Goal: Task Accomplishment & Management: Manage account settings

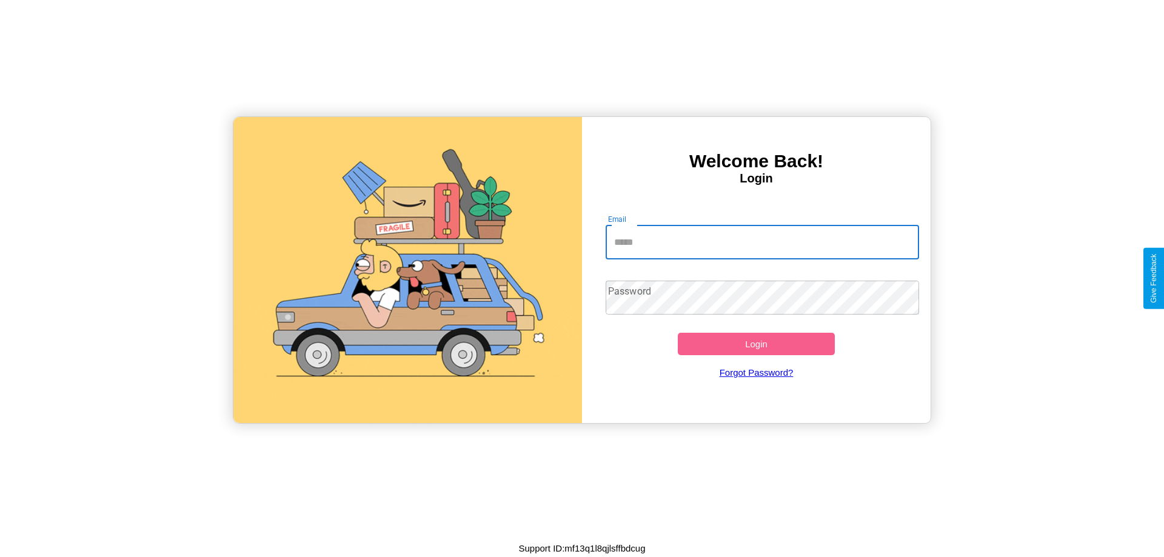
click at [762, 242] on input "Email" at bounding box center [763, 242] width 314 height 34
type input "**********"
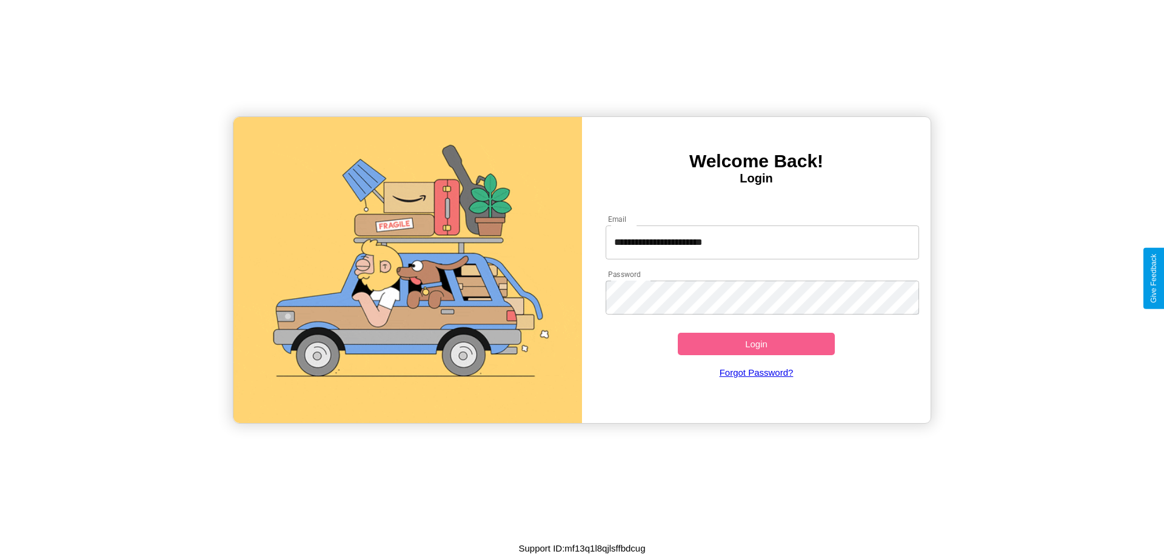
click at [756, 344] on button "Login" at bounding box center [756, 344] width 157 height 22
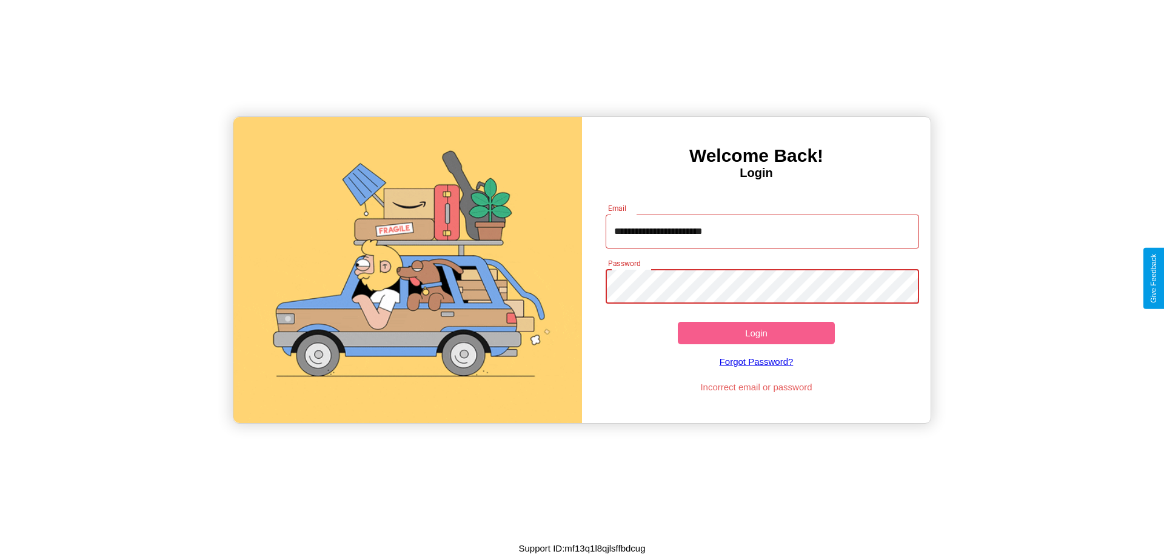
click at [756, 333] on button "Login" at bounding box center [756, 333] width 157 height 22
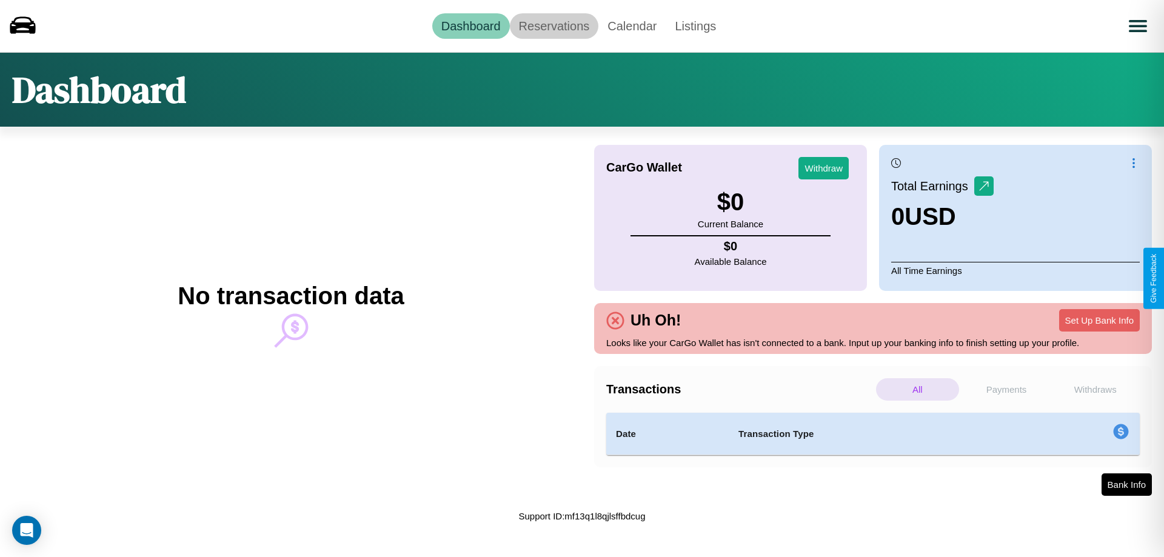
click at [553, 25] on link "Reservations" at bounding box center [554, 25] width 89 height 25
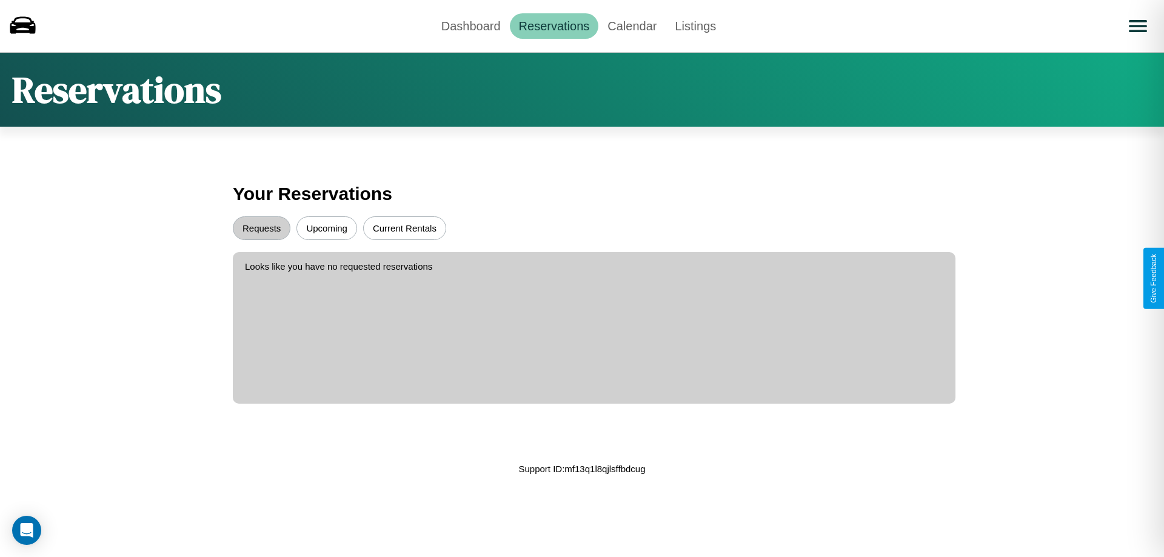
click at [261, 228] on button "Requests" at bounding box center [262, 228] width 58 height 24
click at [327, 228] on button "Upcoming" at bounding box center [326, 228] width 61 height 24
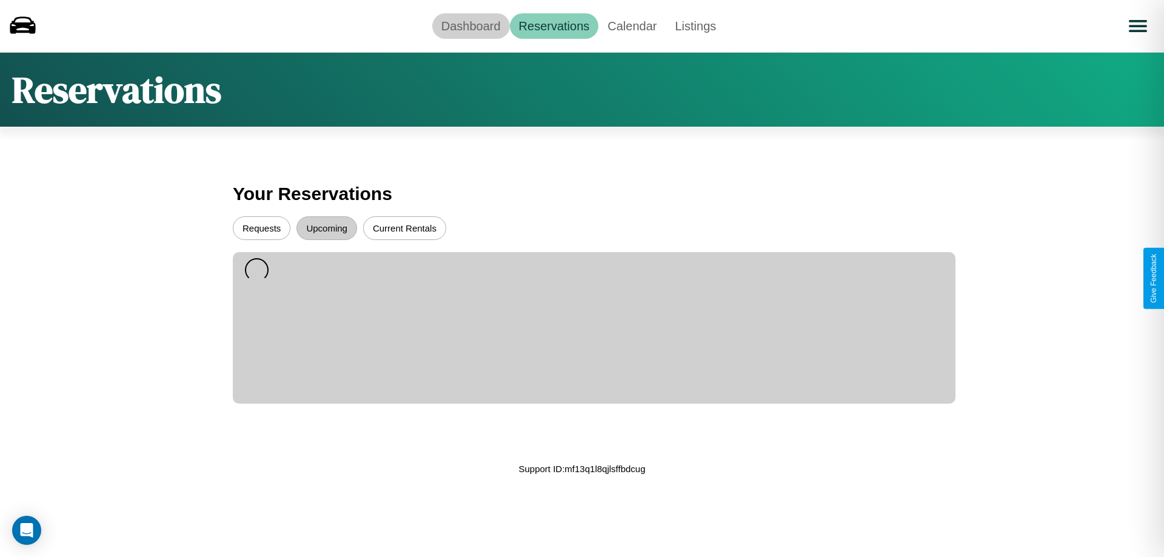
click at [470, 25] on link "Dashboard" at bounding box center [471, 25] width 78 height 25
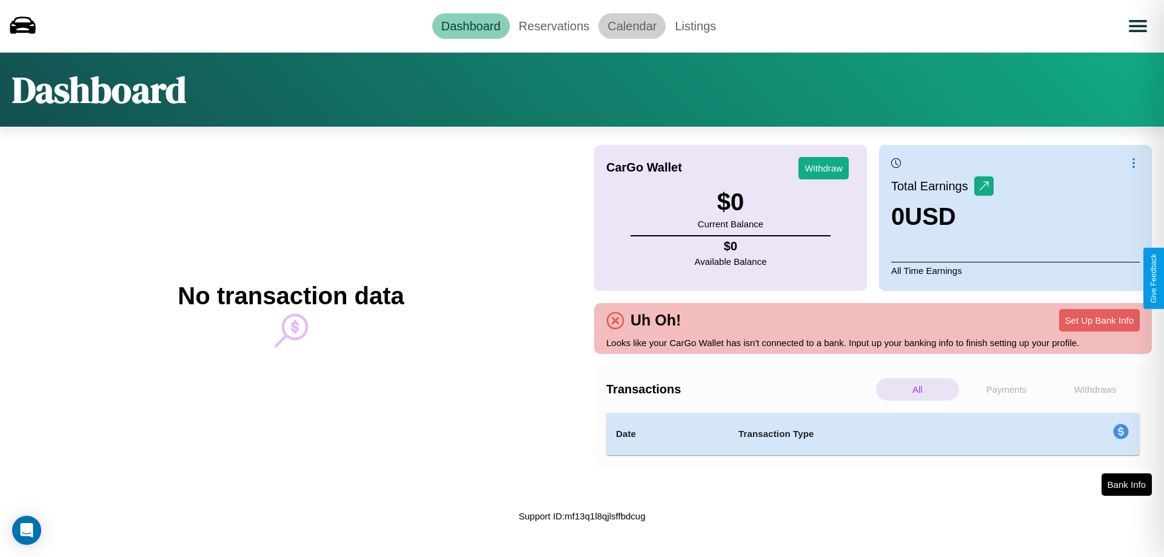
click at [632, 25] on link "Calendar" at bounding box center [631, 25] width 67 height 25
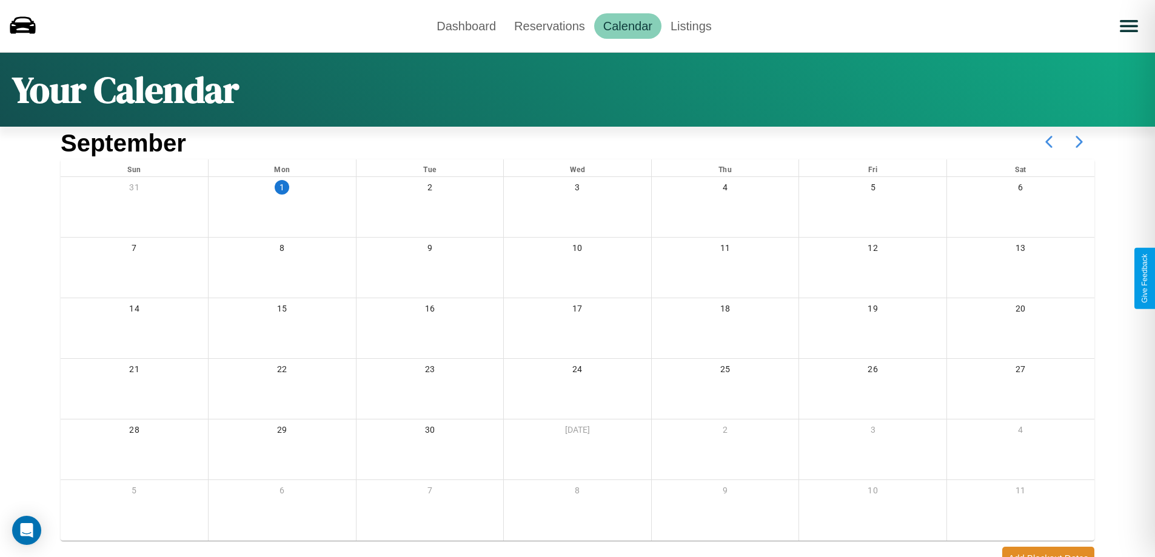
click at [1079, 142] on icon at bounding box center [1079, 142] width 30 height 30
